Goal: Book appointment/travel/reservation

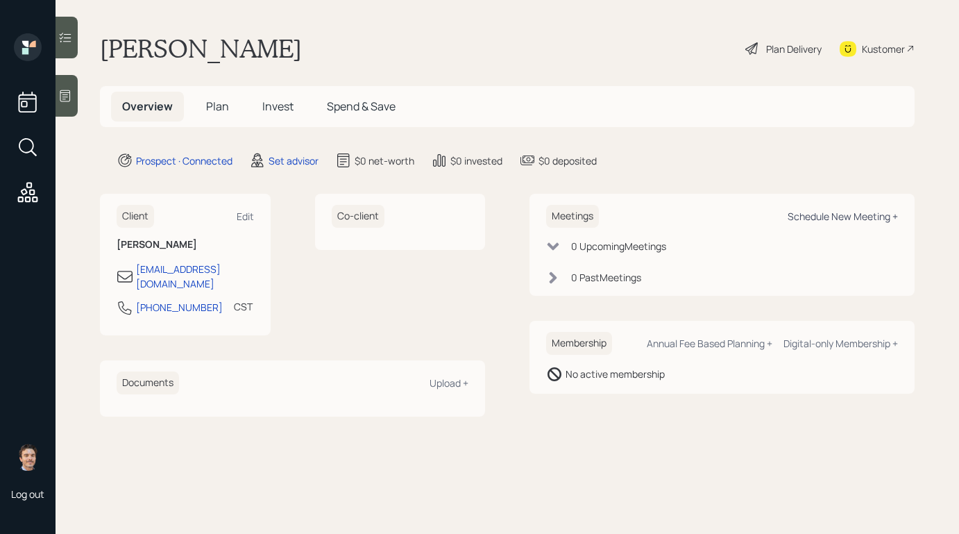
click at [812, 219] on div "Schedule New Meeting +" at bounding box center [843, 216] width 110 height 13
select select "round-[PERSON_NAME]"
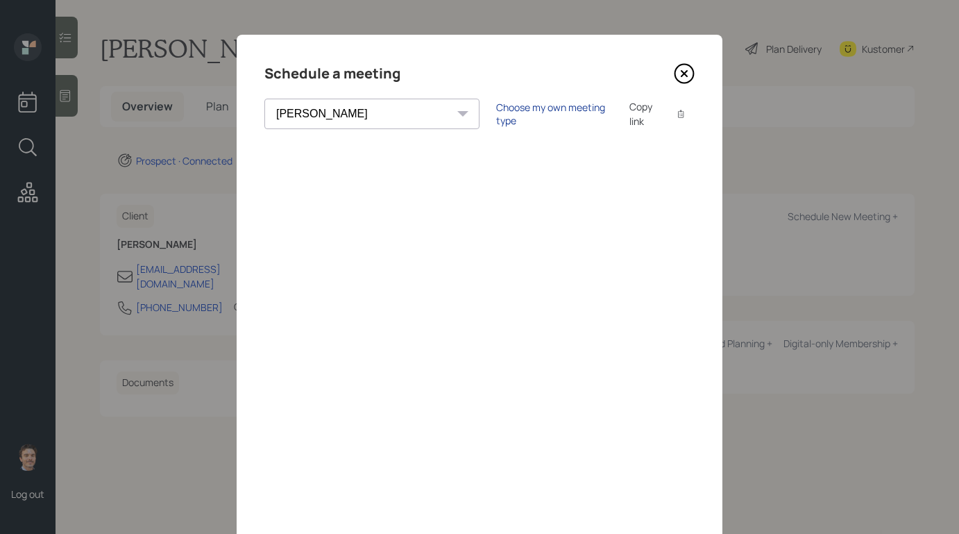
click at [496, 115] on div "Choose my own meeting type" at bounding box center [554, 114] width 117 height 26
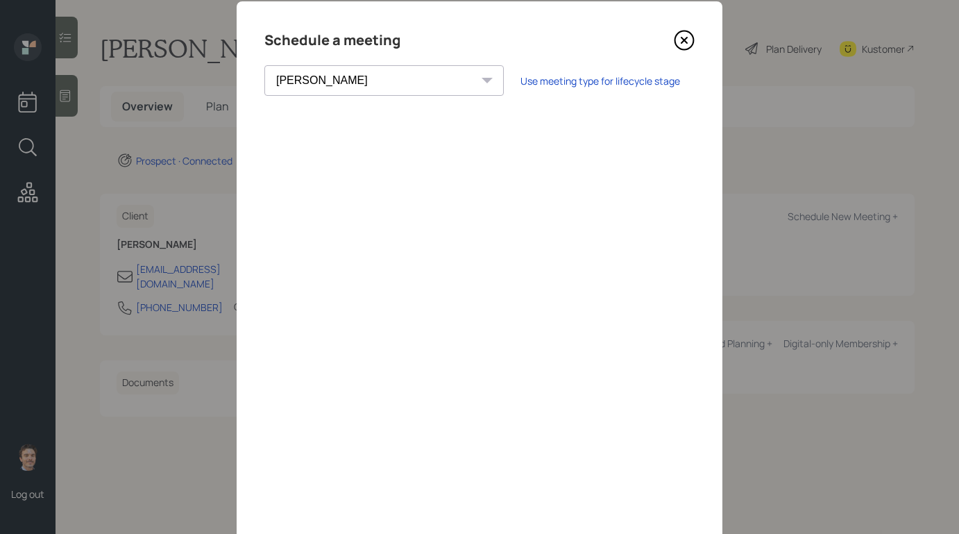
scroll to position [37, 0]
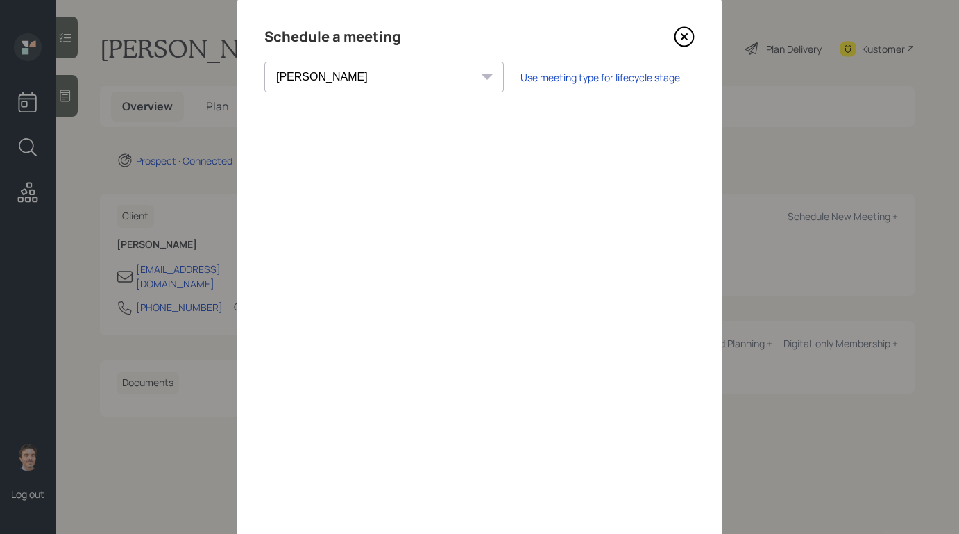
click at [678, 31] on icon at bounding box center [684, 37] width 19 height 19
